Goal: Task Accomplishment & Management: Manage account settings

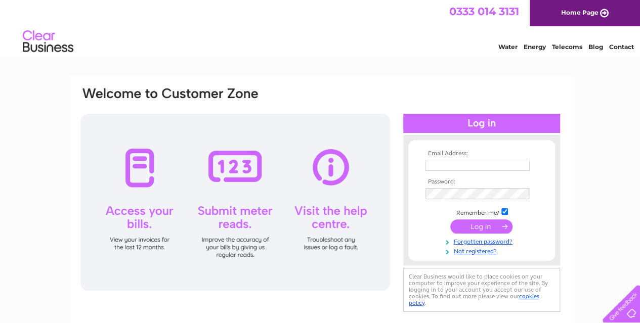
type input "accounts@dts-international.com"
click at [475, 227] on input "submit" at bounding box center [482, 227] width 62 height 14
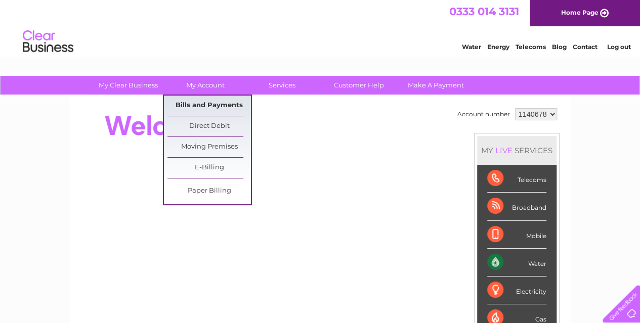
click at [202, 105] on link "Bills and Payments" at bounding box center [210, 106] width 84 height 20
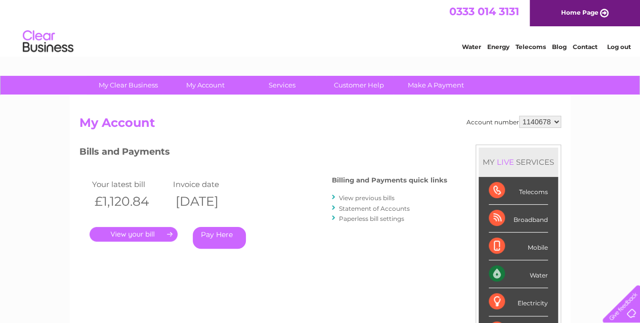
click at [142, 234] on link "." at bounding box center [134, 234] width 88 height 15
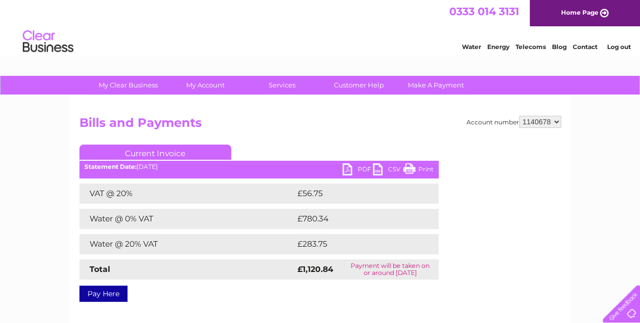
click at [359, 166] on link "PDF" at bounding box center [358, 171] width 30 height 15
